Goal: Learn about a topic

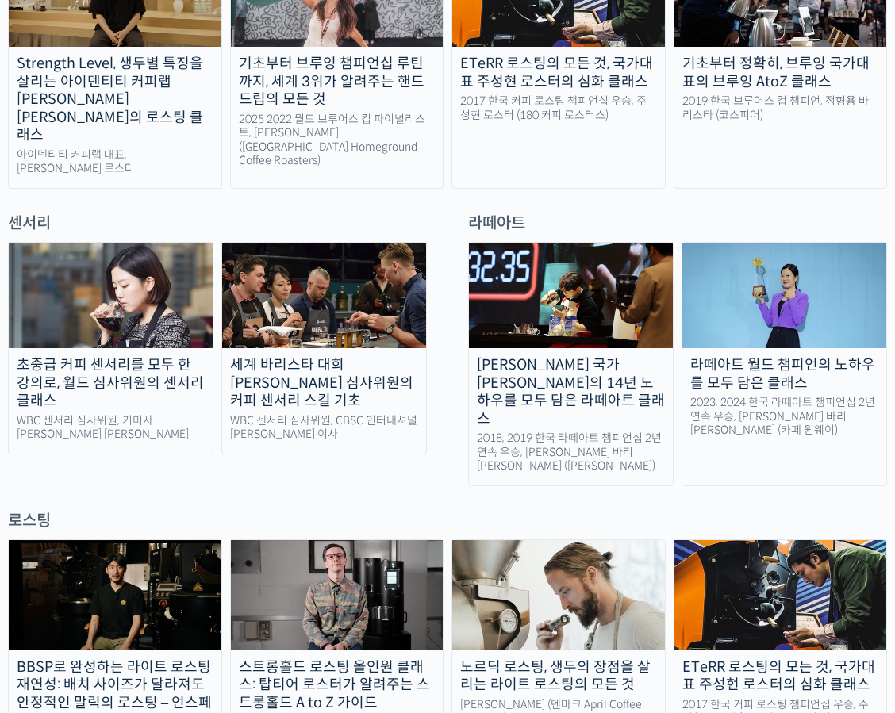
scroll to position [1031, 0]
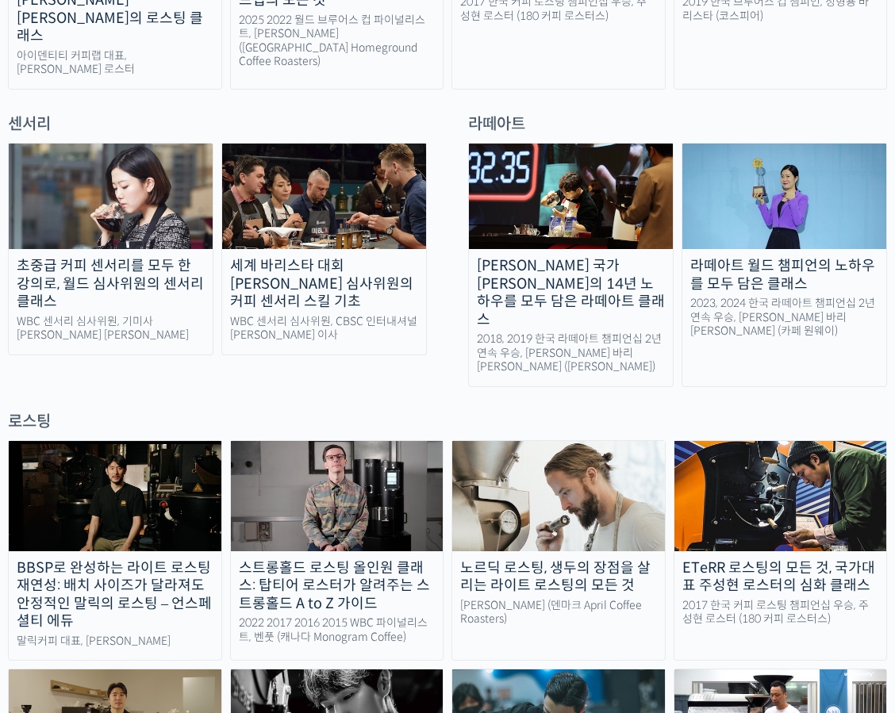
click at [814, 257] on div "라떼아트 월드 챔피언의 노하우를 모두 담은 클래스" at bounding box center [784, 275] width 204 height 36
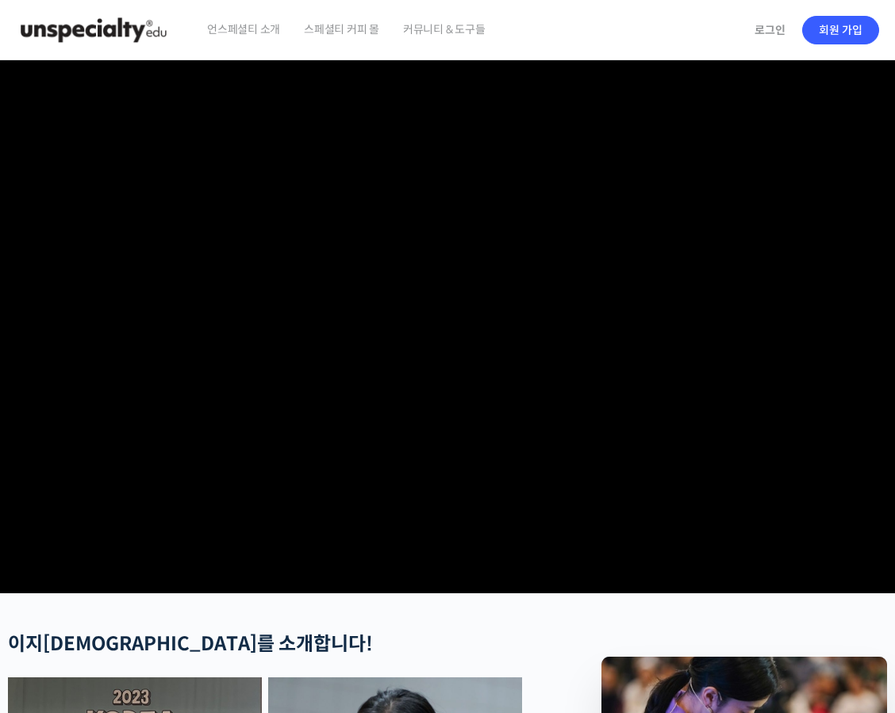
checkbox input "true"
